Goal: Communication & Community: Connect with others

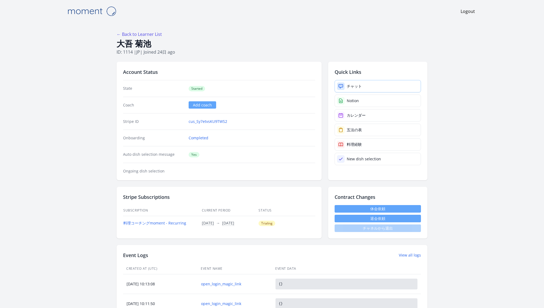
click at [364, 86] on link "チャット" at bounding box center [378, 86] width 86 height 12
click at [372, 86] on link "チャット" at bounding box center [378, 86] width 86 height 12
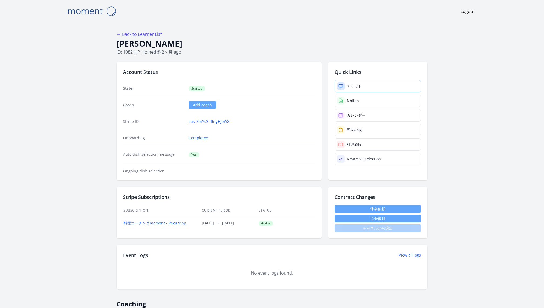
click at [376, 85] on link "チャット" at bounding box center [378, 86] width 86 height 12
